Goal: Obtain resource: Obtain resource

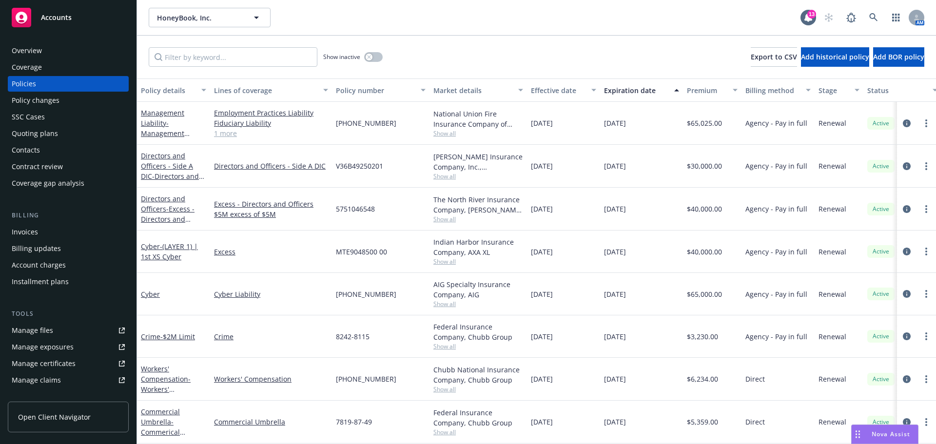
click at [57, 19] on span "Accounts" at bounding box center [56, 18] width 31 height 8
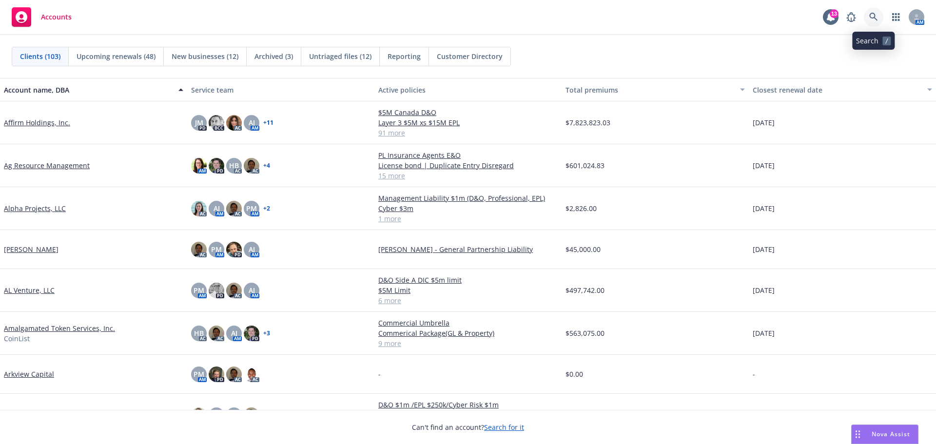
click at [874, 13] on icon at bounding box center [873, 17] width 9 height 9
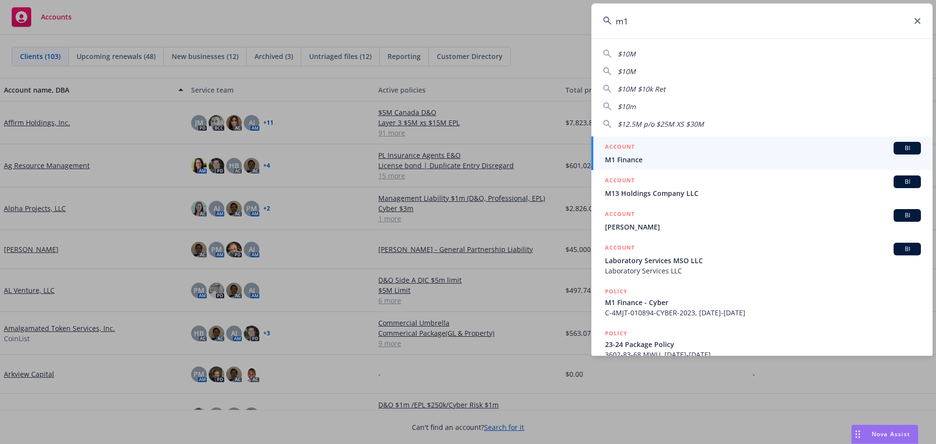
type input "m1"
click at [629, 150] on h5 "ACCOUNT" at bounding box center [620, 148] width 30 height 12
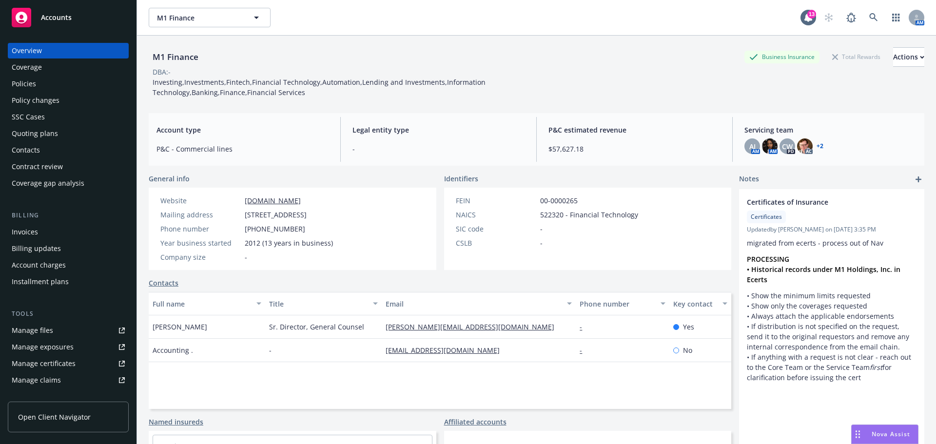
click at [19, 81] on div "Policies" at bounding box center [24, 84] width 24 height 16
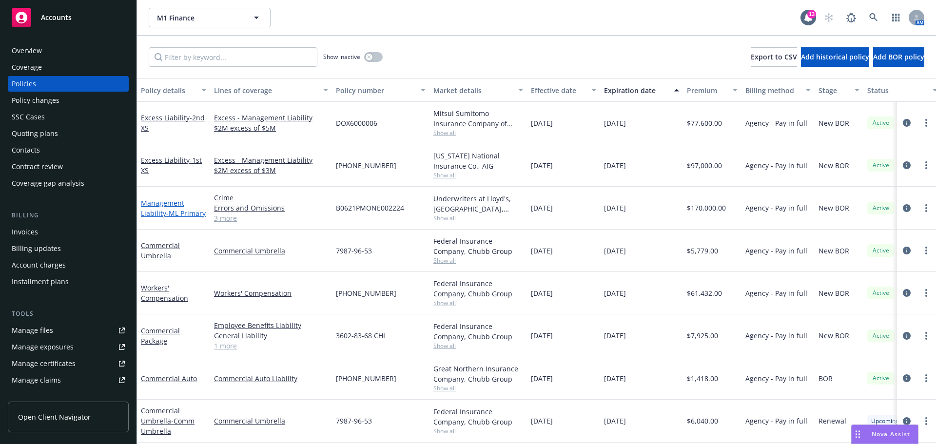
click at [163, 206] on link "Management Liability - ML Primary" at bounding box center [173, 208] width 65 height 20
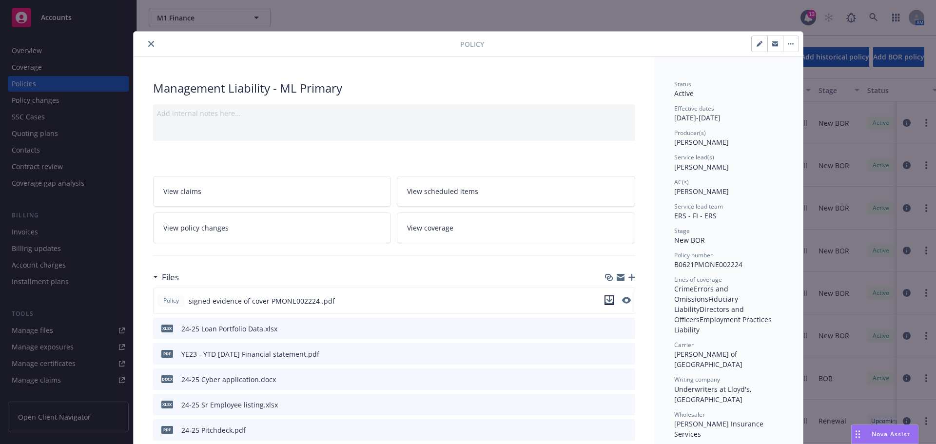
click at [607, 302] on icon "download file" at bounding box center [610, 300] width 8 height 8
click at [148, 45] on icon "close" at bounding box center [151, 44] width 6 height 6
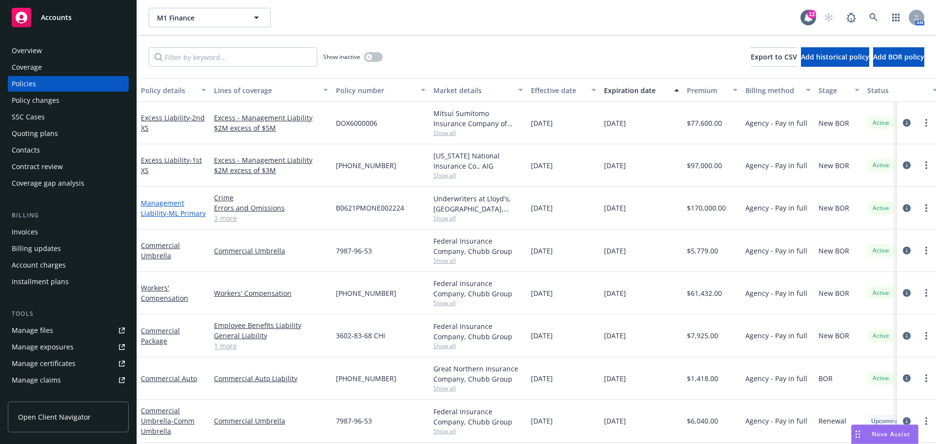
click at [158, 207] on link "Management Liability - ML Primary" at bounding box center [173, 208] width 65 height 20
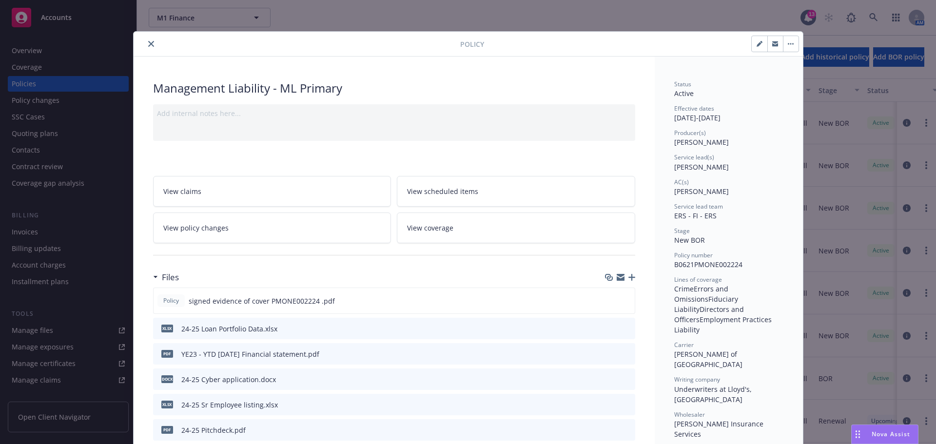
click at [757, 45] on icon "button" at bounding box center [760, 44] width 6 height 6
select select "NEW_BOR"
select select "12"
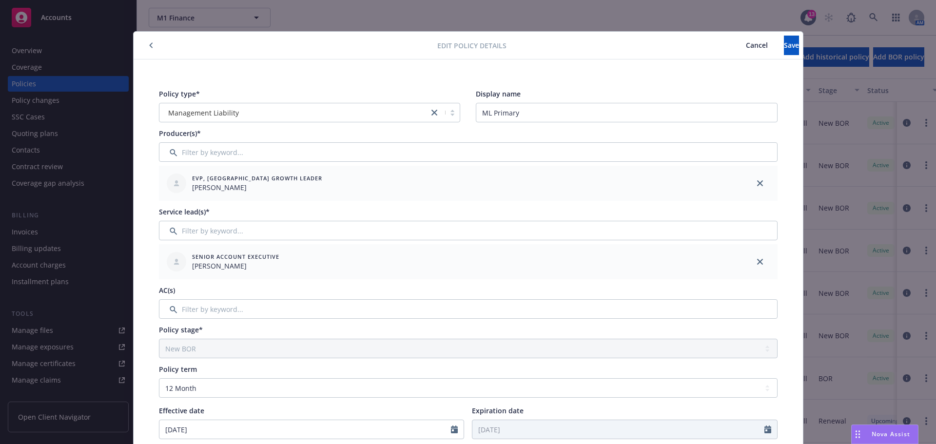
click at [746, 47] on span "Cancel" at bounding box center [757, 44] width 22 height 9
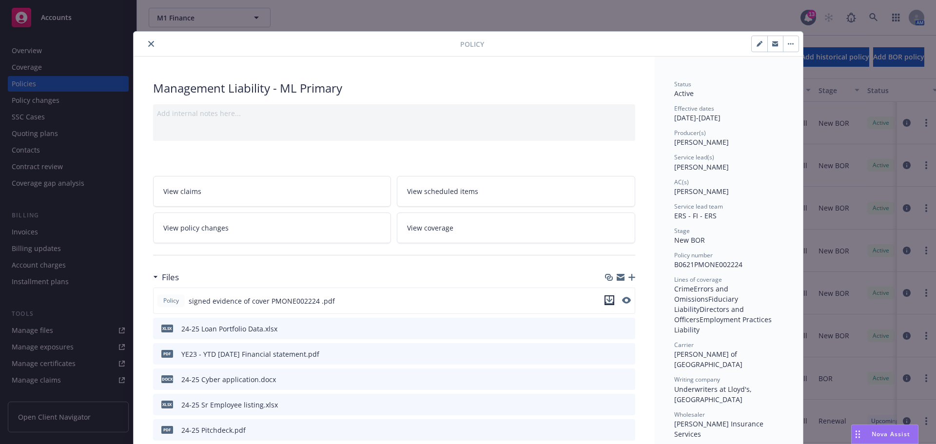
click at [609, 300] on icon "download file" at bounding box center [610, 300] width 8 height 8
click at [148, 44] on icon "close" at bounding box center [151, 44] width 6 height 6
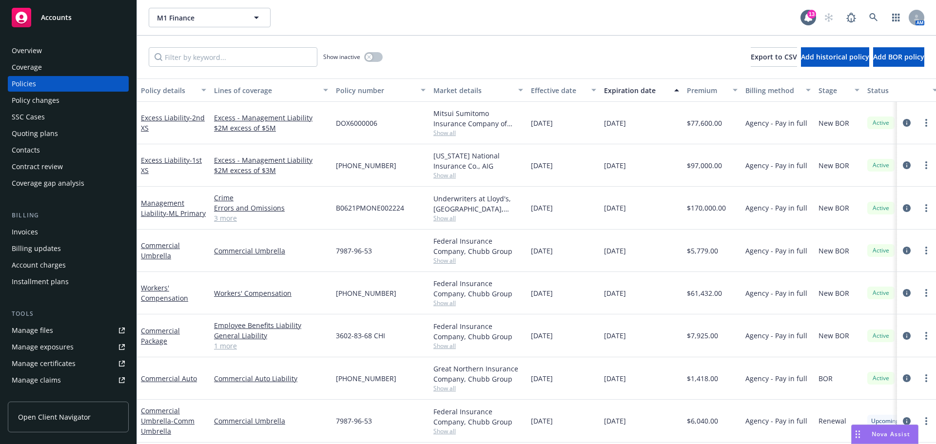
click at [45, 331] on div "Manage files" at bounding box center [32, 331] width 41 height 16
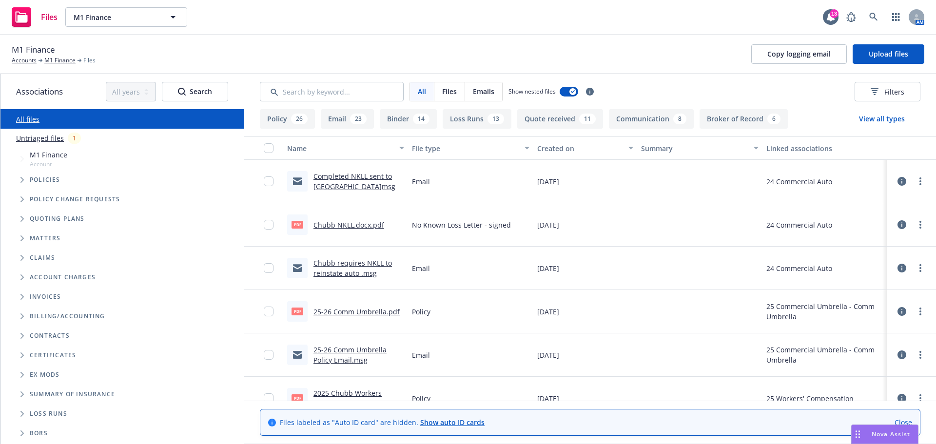
click at [474, 119] on button "Loss Runs 13" at bounding box center [477, 119] width 69 height 20
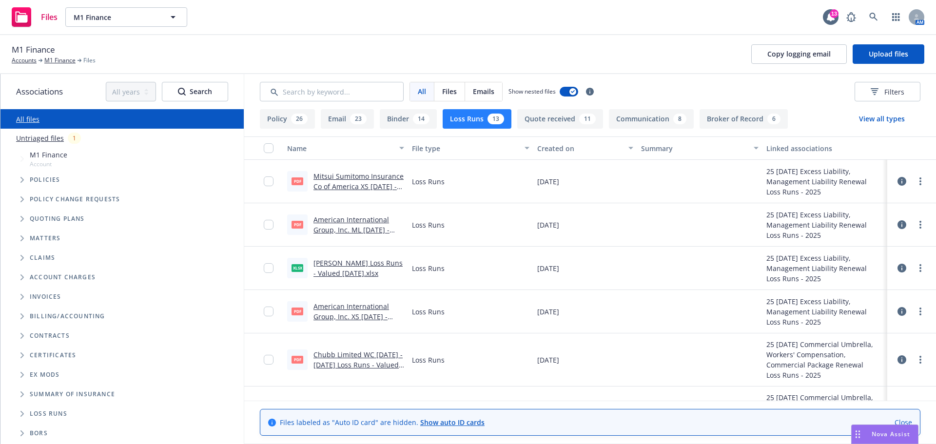
click at [352, 264] on link "[PERSON_NAME] Loss Runs - Valued [DATE].xlsx" at bounding box center [358, 268] width 89 height 20
click at [250, 44] on div "M1 Finance Accounts M1 Finance Files Copy logging email Upload files" at bounding box center [468, 53] width 913 height 21
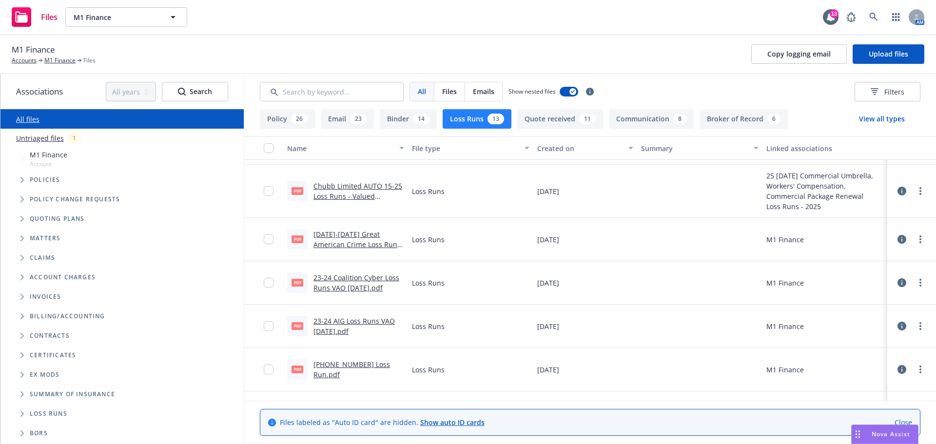
scroll to position [293, 0]
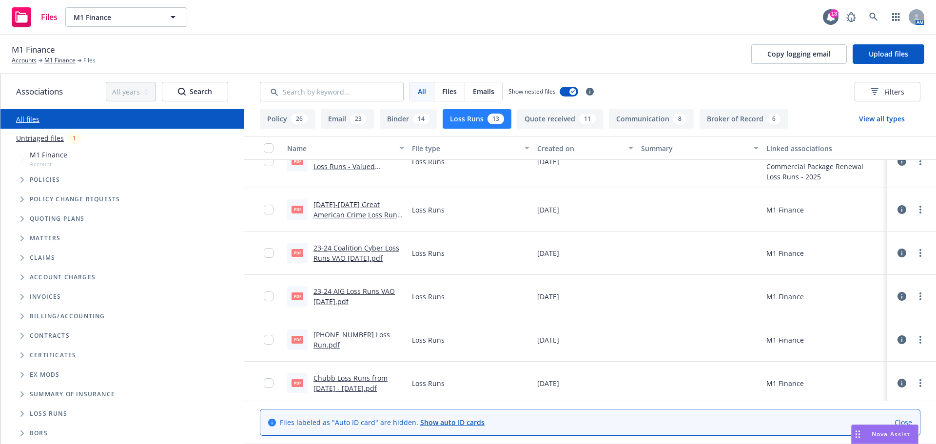
click at [345, 254] on link "23-24 Coalition Cyber Loss Runs VAO [DATE].pdf" at bounding box center [357, 253] width 86 height 20
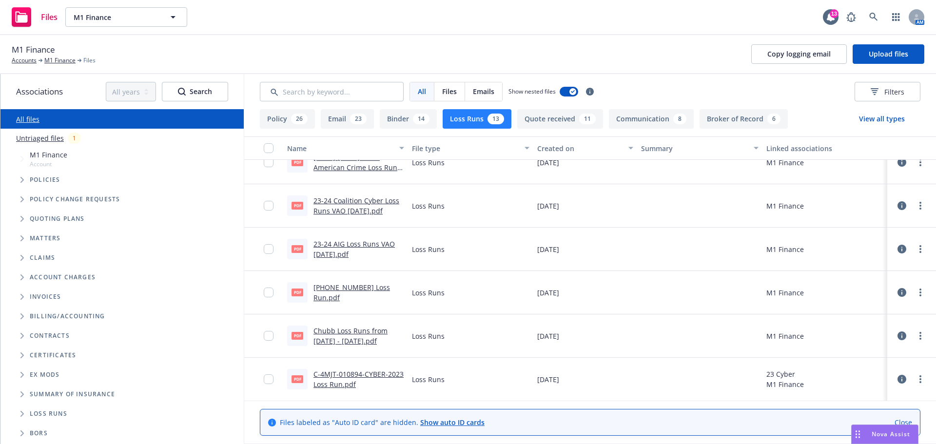
scroll to position [330, 0]
click at [359, 373] on link "C-4MJT-010894-CYBER-2023 Loss Run.pdf" at bounding box center [359, 379] width 90 height 20
click at [340, 333] on link "Chubb Loss Runs from [DATE] - [DATE].pdf" at bounding box center [351, 336] width 74 height 20
click at [354, 245] on link "23-24 AIG Loss Runs VAO [DATE].pdf" at bounding box center [354, 249] width 81 height 20
